Goal: Task Accomplishment & Management: Use online tool/utility

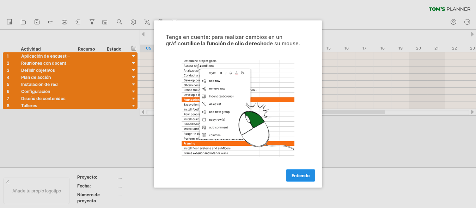
click at [311, 176] on link "Entiendo" at bounding box center [300, 175] width 29 height 12
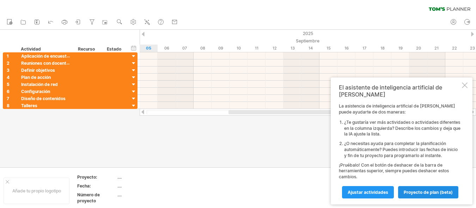
click at [443, 194] on font "proyecto de plan (beta)" at bounding box center [428, 191] width 49 height 5
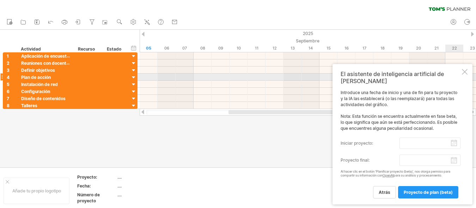
click at [464, 74] on div at bounding box center [465, 72] width 6 height 6
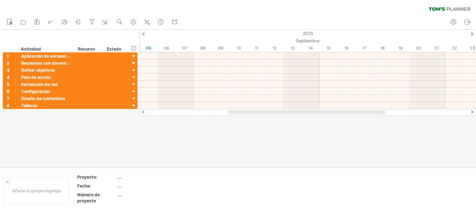
click at [186, 142] on div at bounding box center [238, 98] width 476 height 137
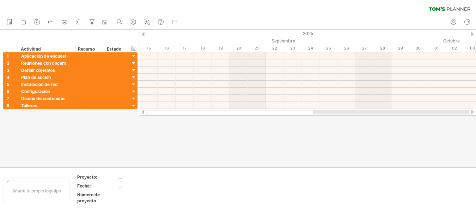
drag, startPoint x: 290, startPoint y: 113, endPoint x: 479, endPoint y: 113, distance: 188.8
click at [476, 113] on html "progreso(100%) Intentando acceder a [DOMAIN_NAME] Conectado de nuevo... 0% borr…" at bounding box center [238, 104] width 476 height 209
click at [470, 35] on div "2025" at bounding box center [212, 33] width 1476 height 7
click at [471, 35] on div "2025" at bounding box center [212, 33] width 1476 height 7
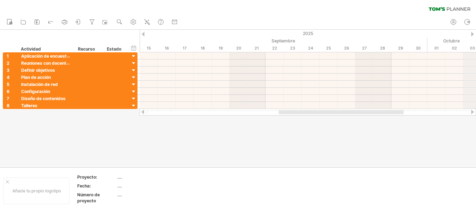
click at [471, 35] on div "2025" at bounding box center [212, 33] width 1476 height 7
click at [473, 32] on div at bounding box center [472, 34] width 3 height 5
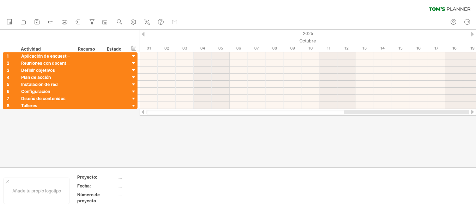
drag, startPoint x: 380, startPoint y: 112, endPoint x: 469, endPoint y: 114, distance: 88.3
click at [476, 110] on html "progreso(100%) Intentando acceder a [DOMAIN_NAME] Conectado de nuevo... 0% borr…" at bounding box center [238, 104] width 476 height 209
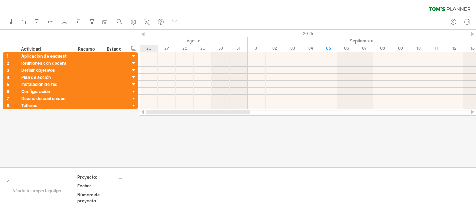
drag, startPoint x: 455, startPoint y: 113, endPoint x: 137, endPoint y: 115, distance: 318.3
click at [137, 115] on div "Intentando acceder a [DOMAIN_NAME] Conectado de nuevo... 0% borrar filtro" at bounding box center [238, 104] width 476 height 208
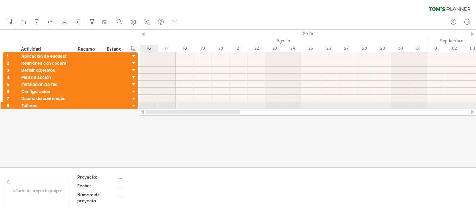
drag, startPoint x: 224, startPoint y: 113, endPoint x: 152, endPoint y: 109, distance: 71.4
click at [152, 109] on div at bounding box center [308, 111] width 337 height 7
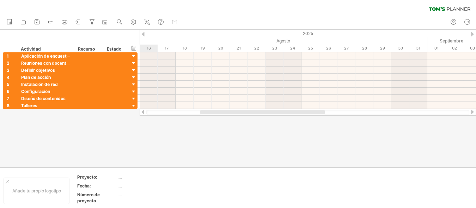
click at [161, 156] on div at bounding box center [238, 98] width 476 height 137
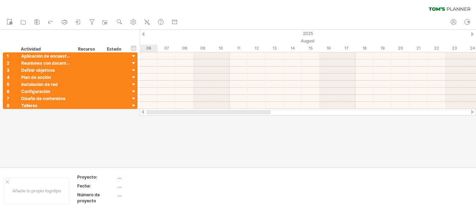
drag, startPoint x: 199, startPoint y: 111, endPoint x: 164, endPoint y: 110, distance: 34.9
click at [164, 110] on div at bounding box center [208, 112] width 125 height 4
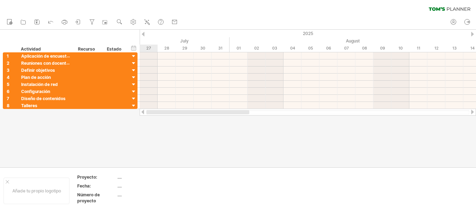
drag, startPoint x: 265, startPoint y: 110, endPoint x: 155, endPoint y: 112, distance: 110.5
click at [155, 112] on div at bounding box center [197, 112] width 103 height 4
drag, startPoint x: 183, startPoint y: 136, endPoint x: 148, endPoint y: 113, distance: 41.7
click at [182, 135] on div at bounding box center [238, 98] width 476 height 137
click at [141, 112] on div at bounding box center [143, 111] width 6 height 5
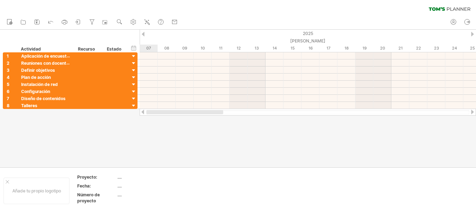
drag, startPoint x: 205, startPoint y: 112, endPoint x: 155, endPoint y: 111, distance: 50.1
click at [155, 111] on div at bounding box center [184, 112] width 77 height 4
